Goal: Information Seeking & Learning: Learn about a topic

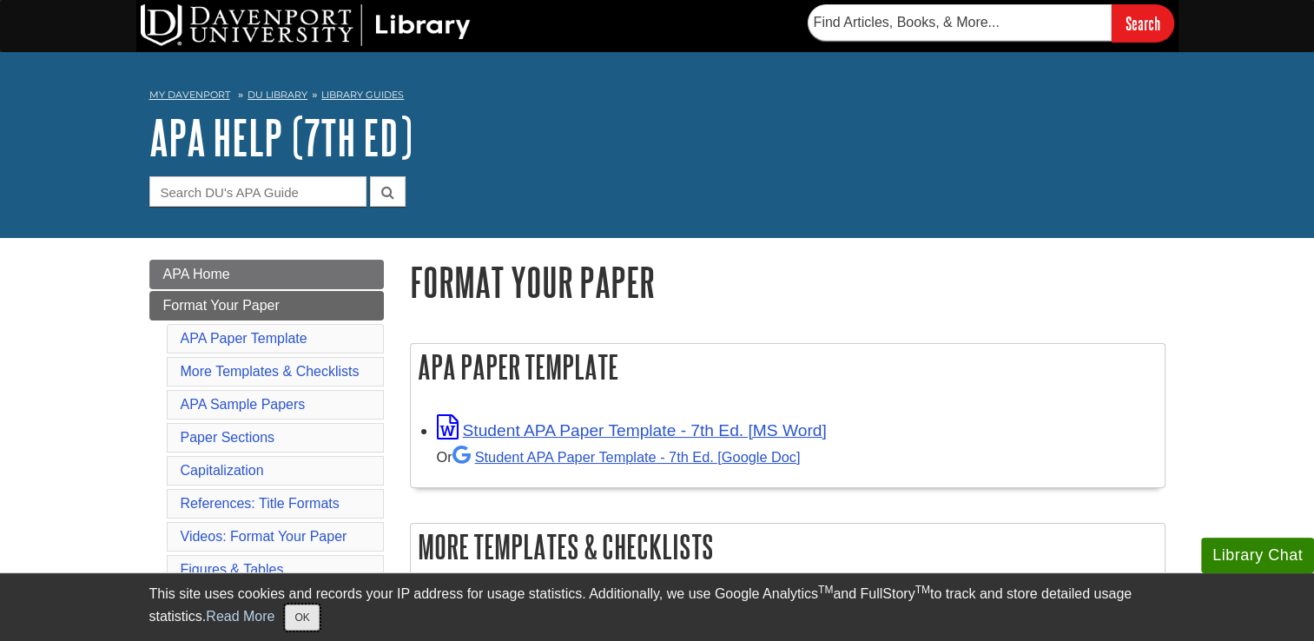
click at [302, 614] on button "OK" at bounding box center [302, 617] width 34 height 26
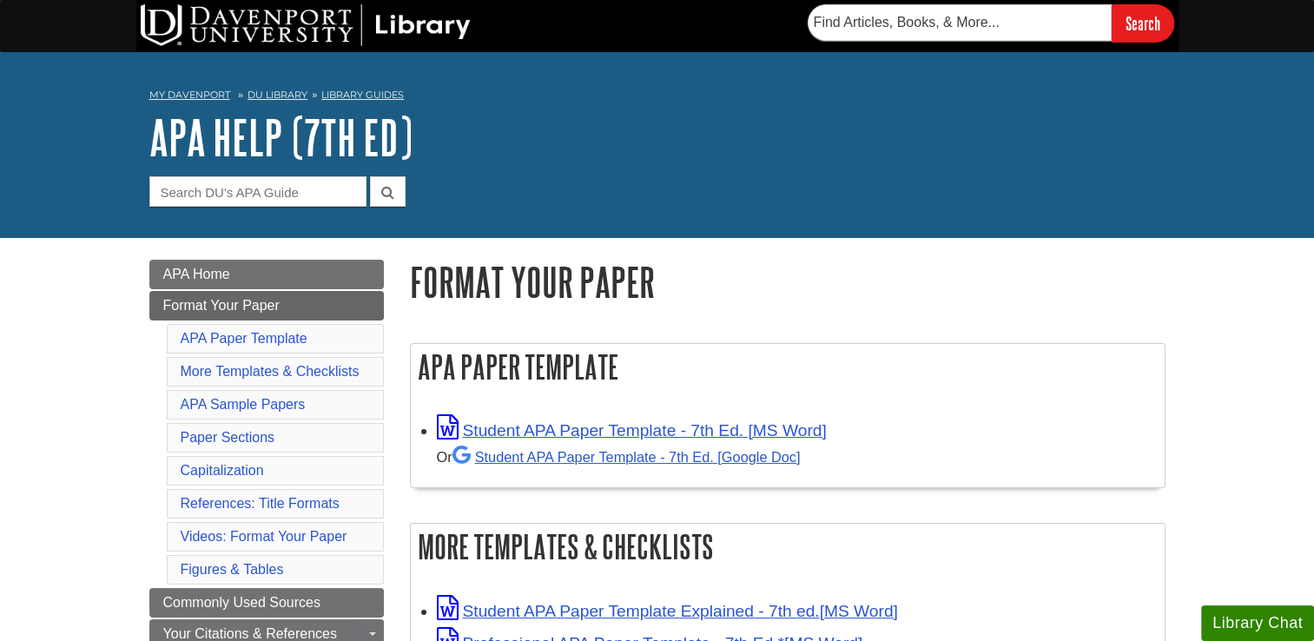
click at [907, 227] on div "My [PERSON_NAME] DU Library Library Guides APA APA Help (7th Ed) Format Your Pa…" at bounding box center [657, 145] width 1314 height 186
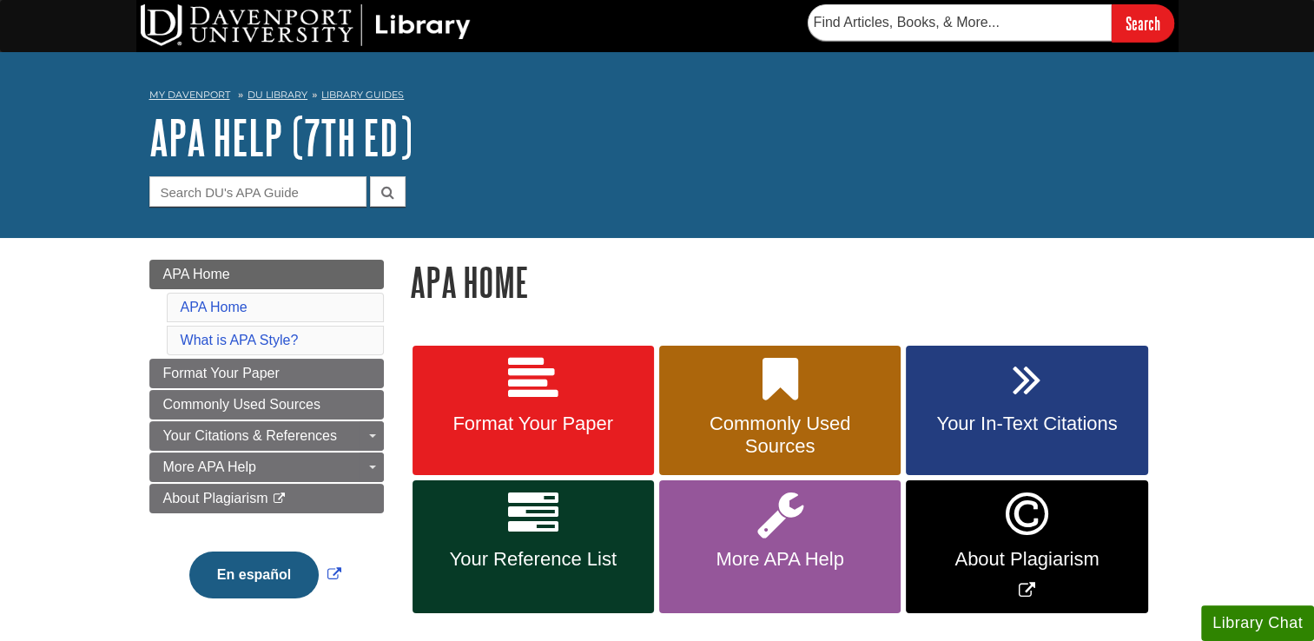
click at [1092, 125] on h1 "APA Help (7th Ed)" at bounding box center [657, 137] width 1016 height 52
